Goal: Check status: Check status

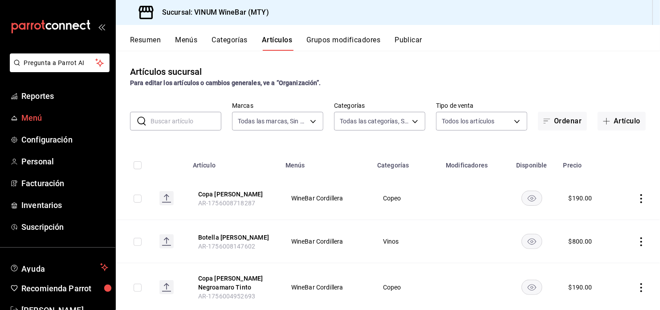
click at [58, 120] on span "Menú" at bounding box center [64, 118] width 87 height 12
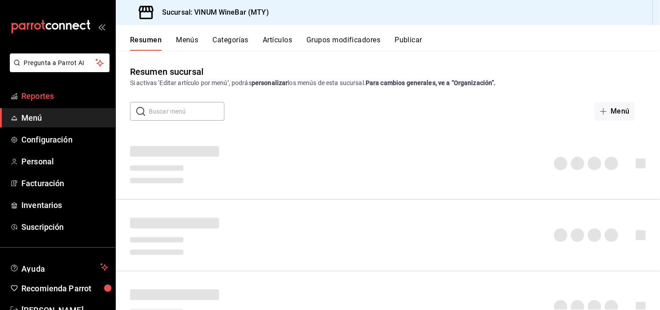
click at [49, 94] on span "Reportes" at bounding box center [64, 96] width 87 height 12
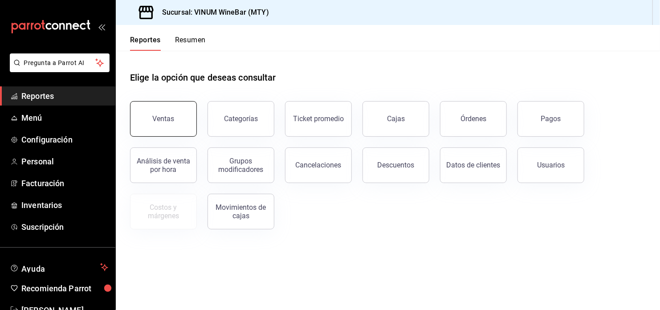
click at [159, 115] on div "Ventas" at bounding box center [164, 118] width 22 height 8
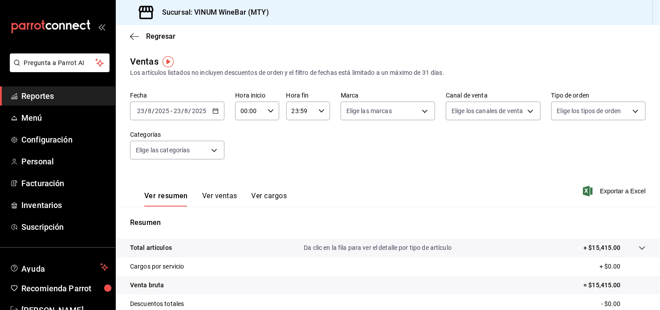
click at [217, 108] on \(Stroke\) "button" at bounding box center [217, 108] width 0 height 0
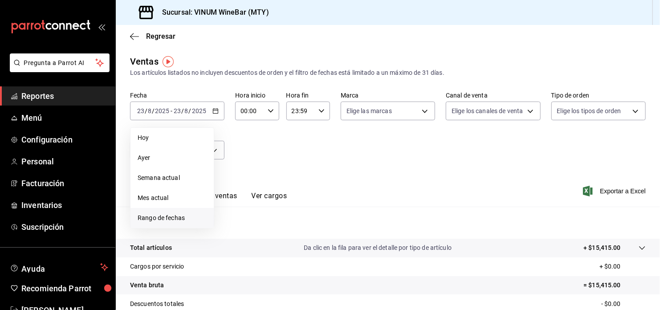
click at [164, 217] on span "Rango de fechas" at bounding box center [172, 217] width 69 height 9
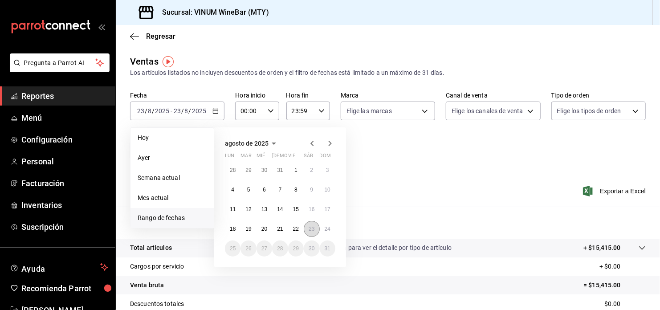
click at [310, 226] on abbr "23" at bounding box center [312, 229] width 6 height 6
click at [322, 227] on button "24" at bounding box center [328, 229] width 16 height 16
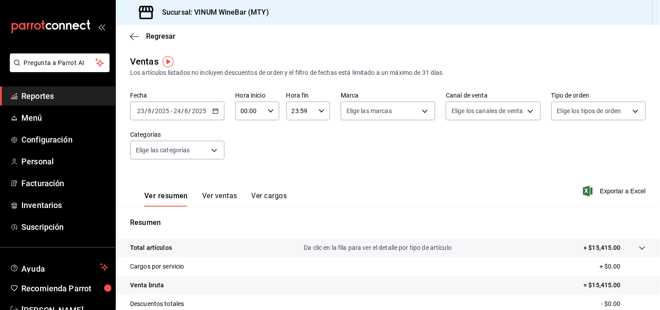
click at [219, 111] on div "[DATE] [DATE] - [DATE] [DATE]" at bounding box center [177, 111] width 94 height 19
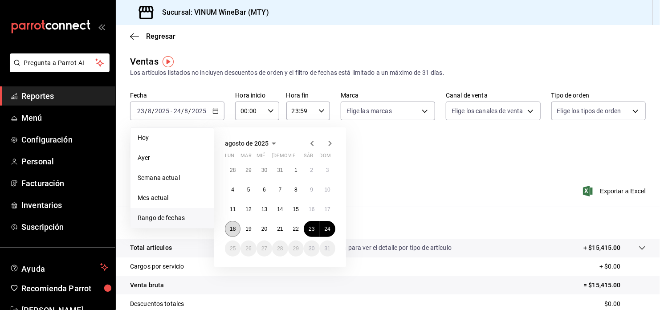
click at [233, 226] on abbr "18" at bounding box center [233, 229] width 6 height 6
click at [325, 228] on abbr "24" at bounding box center [328, 229] width 6 height 6
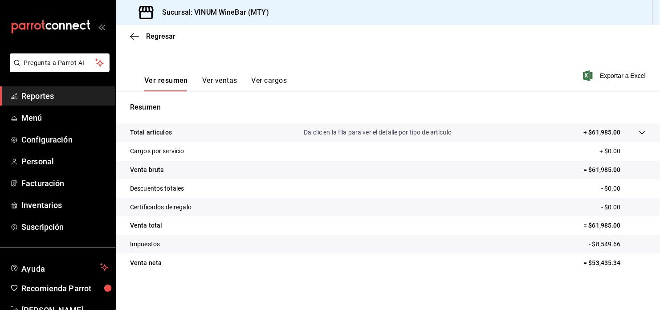
scroll to position [117, 0]
